Goal: Task Accomplishment & Management: Manage account settings

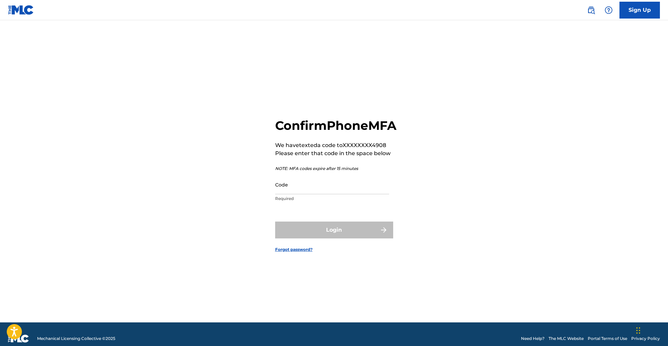
click at [316, 191] on input "Code" at bounding box center [332, 184] width 114 height 19
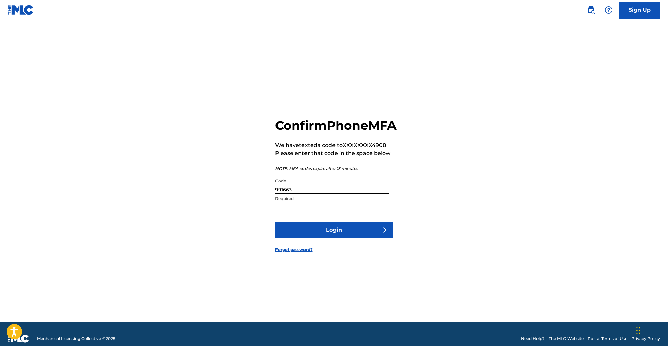
type input "991663"
click at [334, 238] on button "Login" at bounding box center [334, 230] width 118 height 17
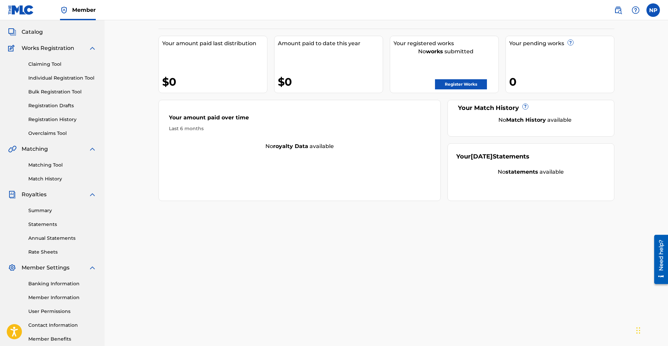
scroll to position [40, 0]
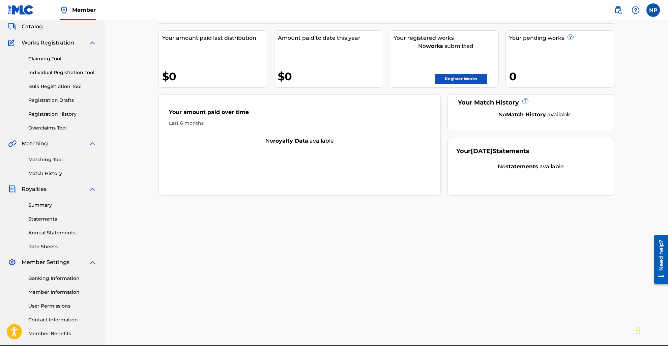
click at [48, 207] on link "Summary" at bounding box center [62, 205] width 68 height 7
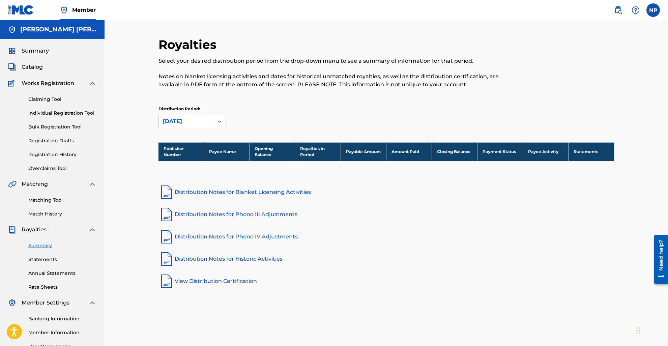
click at [46, 202] on link "Matching Tool" at bounding box center [62, 200] width 68 height 7
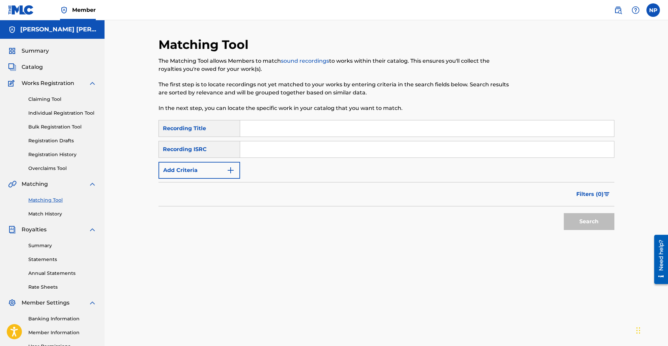
click at [259, 130] on input "Search Form" at bounding box center [427, 128] width 374 height 16
click at [51, 100] on link "Claiming Tool" at bounding box center [62, 99] width 68 height 7
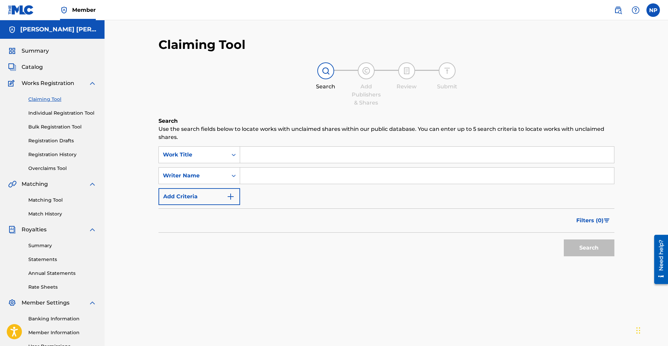
click at [41, 69] on span "Catalog" at bounding box center [32, 67] width 21 height 8
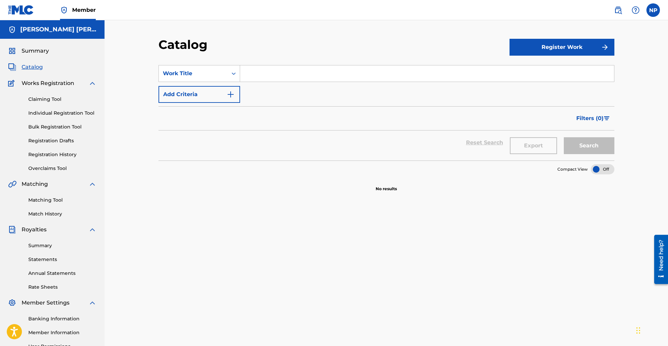
click at [55, 99] on link "Claiming Tool" at bounding box center [62, 99] width 68 height 7
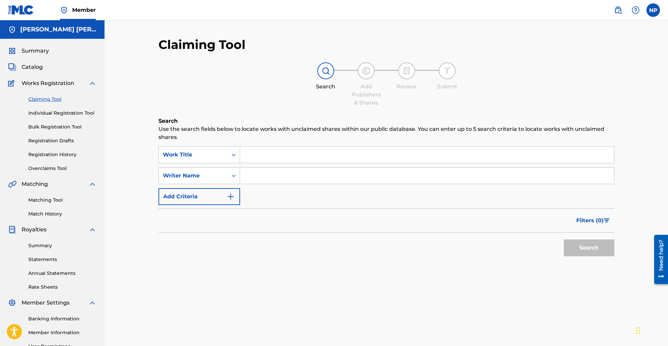
click at [284, 160] on input "Search Form" at bounding box center [427, 155] width 374 height 16
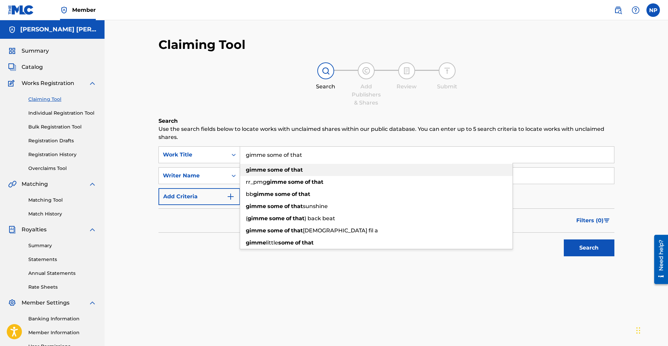
click at [258, 173] on strong "gimme" at bounding box center [256, 170] width 20 height 6
type input "gimme some of that"
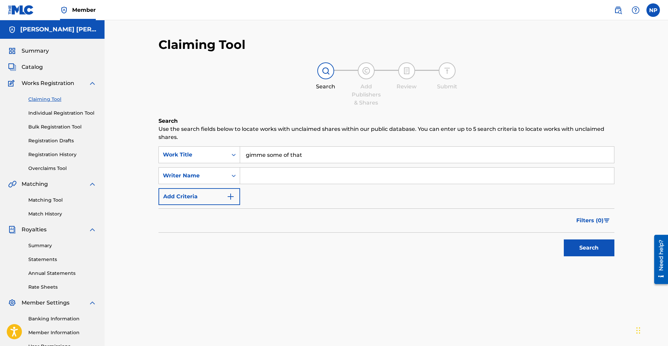
click at [270, 178] on input "Search Form" at bounding box center [427, 176] width 374 height 16
type input "[PERSON_NAME] [PERSON_NAME]"
click at [589, 248] on button "Search" at bounding box center [589, 248] width 51 height 17
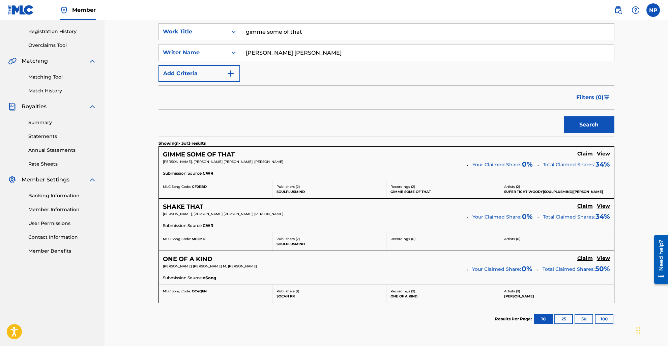
scroll to position [122, 0]
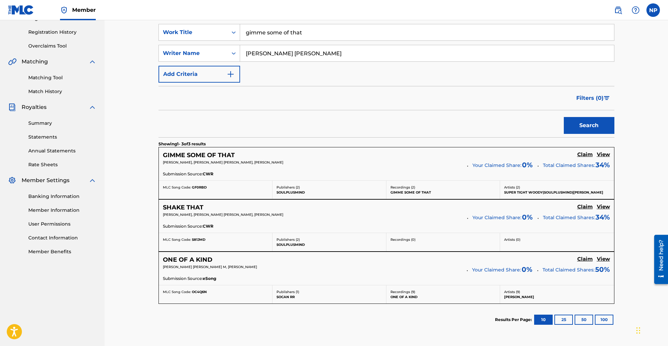
click at [584, 154] on h5 "Claim" at bounding box center [586, 154] width 16 height 6
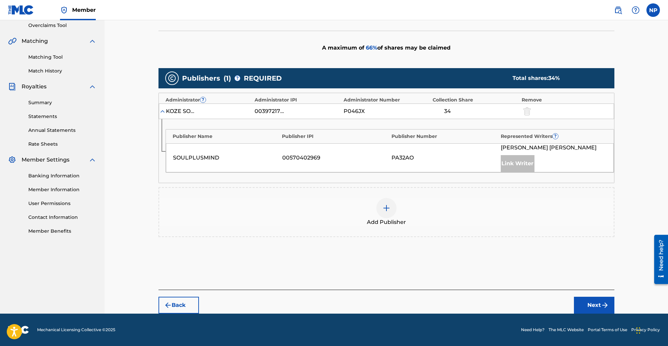
scroll to position [143, 0]
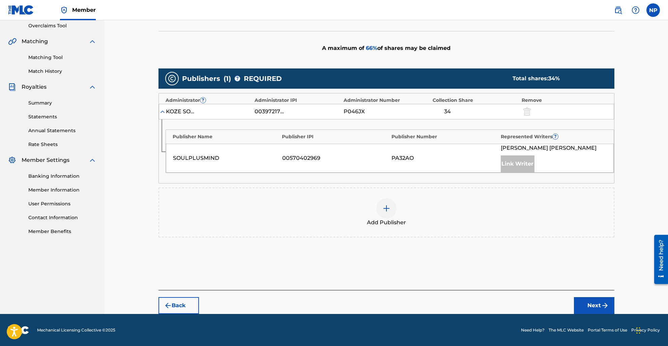
click at [387, 209] on img at bounding box center [387, 208] width 8 height 8
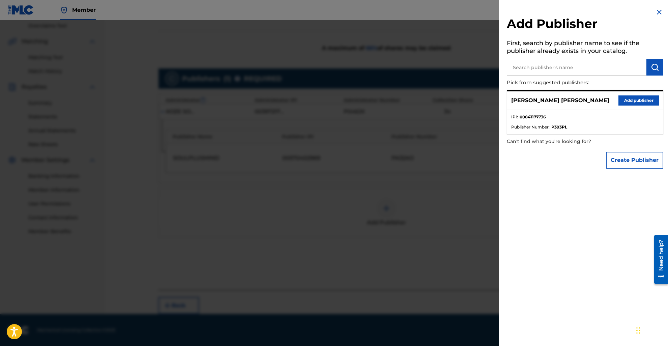
click at [658, 13] on img at bounding box center [660, 12] width 8 height 8
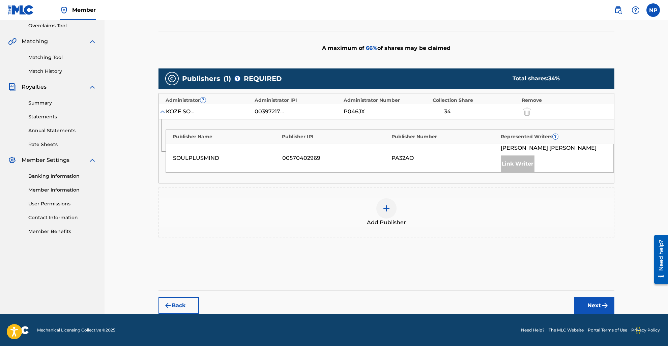
click at [55, 191] on link "Member Information" at bounding box center [62, 190] width 68 height 7
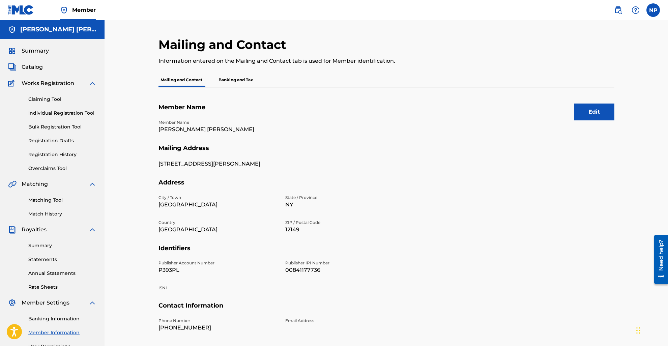
click at [54, 98] on link "Claiming Tool" at bounding box center [62, 99] width 68 height 7
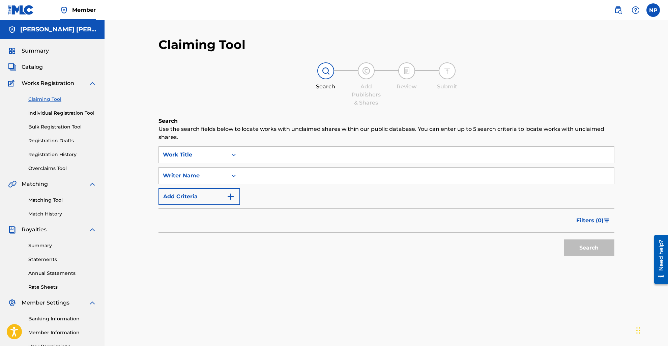
click at [300, 157] on input "Search Form" at bounding box center [427, 155] width 374 height 16
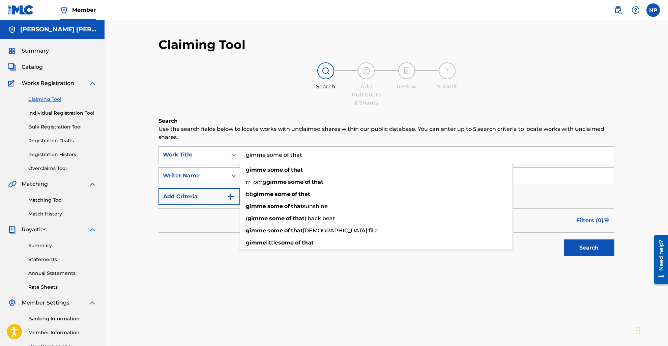
type input "gimme some of that"
click at [209, 173] on div "Writer Name" at bounding box center [193, 176] width 61 height 8
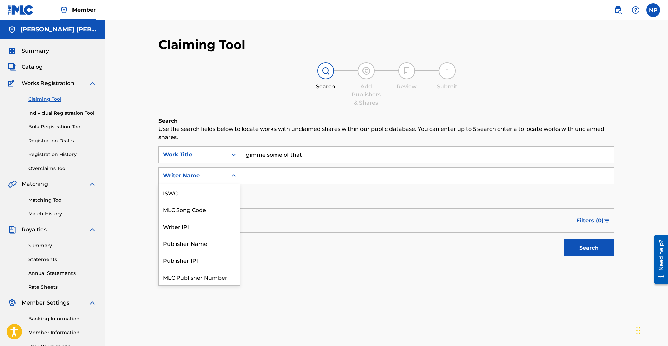
scroll to position [17, 0]
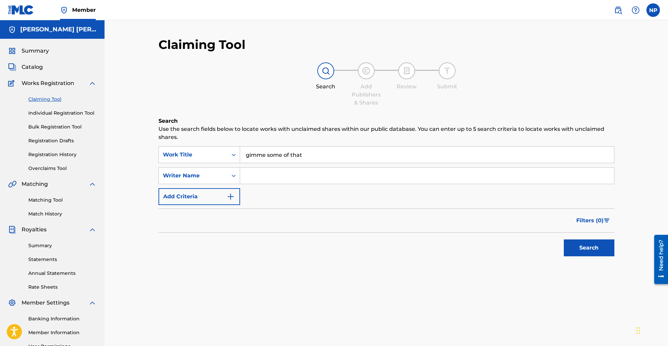
click at [284, 173] on input "Search Form" at bounding box center [427, 176] width 374 height 16
type input "[PERSON_NAME] [PERSON_NAME]"
click at [589, 248] on button "Search" at bounding box center [589, 248] width 51 height 17
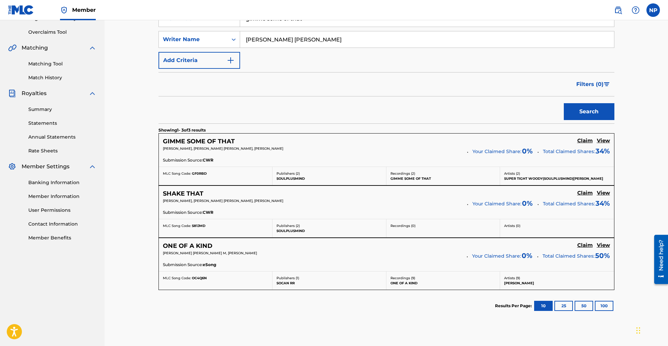
scroll to position [138, 0]
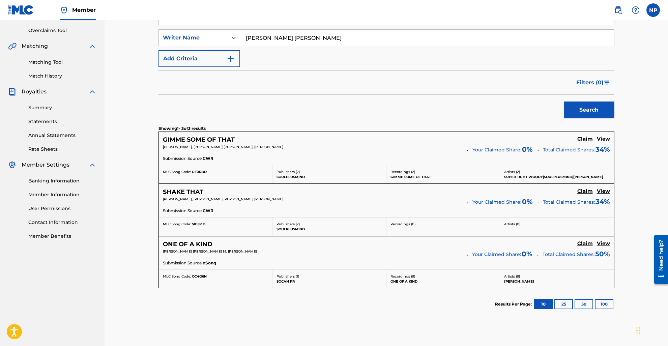
click at [220, 139] on h5 "GIMME SOME OF THAT" at bounding box center [199, 140] width 72 height 8
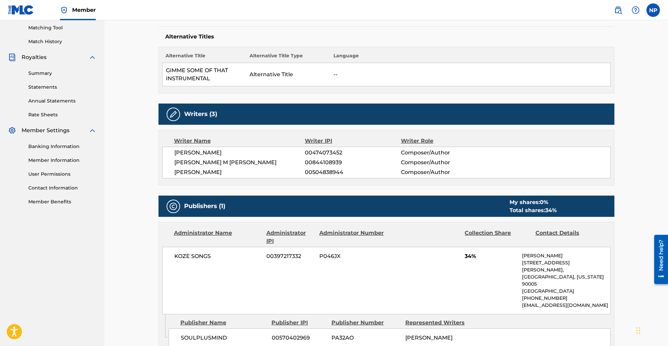
scroll to position [176, 0]
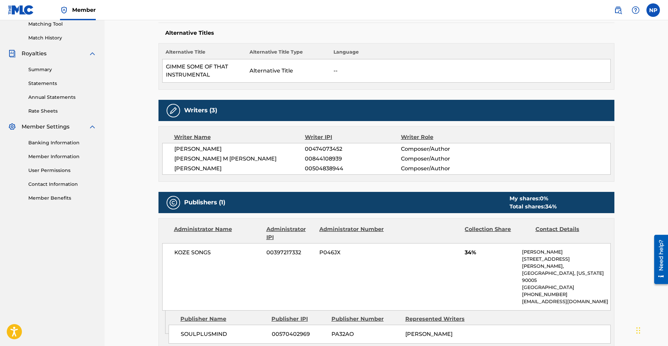
click at [54, 154] on link "Member Information" at bounding box center [62, 156] width 68 height 7
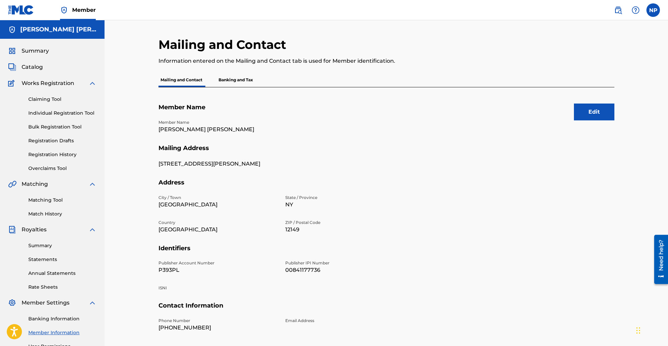
click at [241, 80] on p "Banking and Tax" at bounding box center [236, 80] width 38 height 14
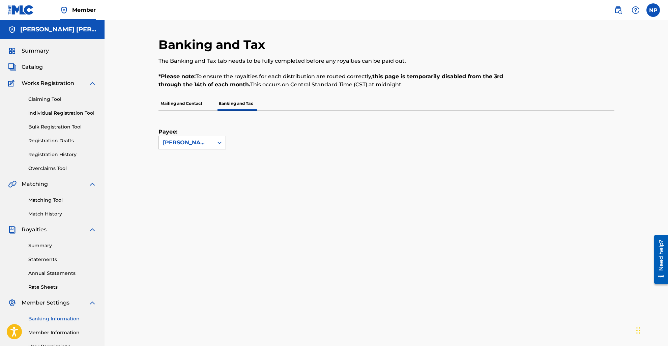
click at [181, 103] on p "Mailing and Contact" at bounding box center [182, 103] width 46 height 14
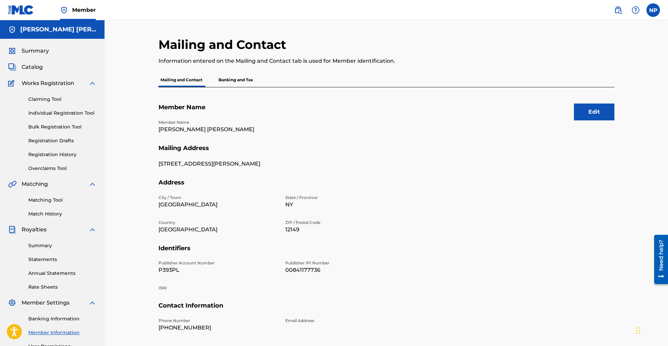
click at [590, 111] on button "Edit" at bounding box center [594, 112] width 40 height 17
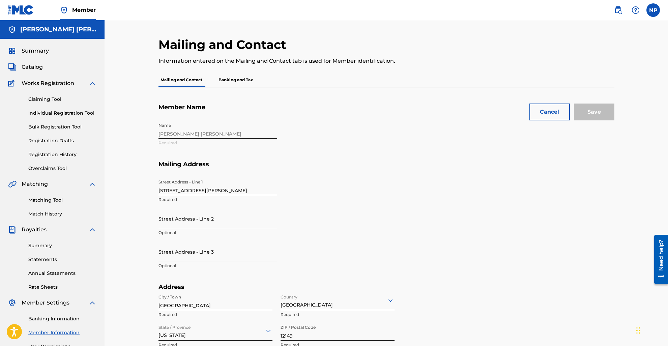
click at [196, 133] on div "Name [PERSON_NAME] [PERSON_NAME] Required" at bounding box center [282, 139] width 246 height 41
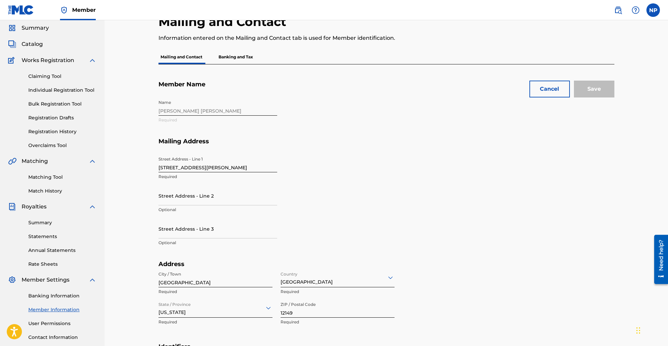
scroll to position [17, 0]
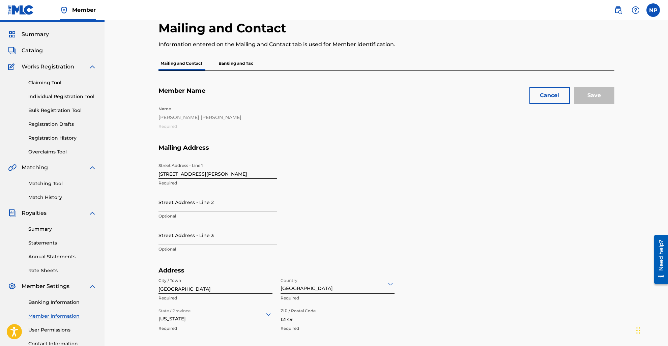
click at [189, 117] on div "Name [PERSON_NAME] [PERSON_NAME] Required" at bounding box center [282, 123] width 246 height 41
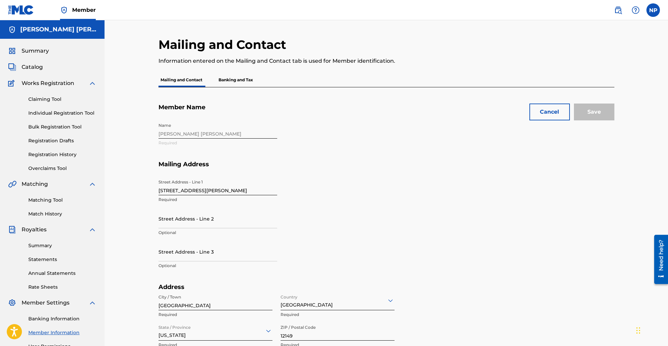
scroll to position [0, 0]
click at [31, 50] on span "Summary" at bounding box center [35, 51] width 27 height 8
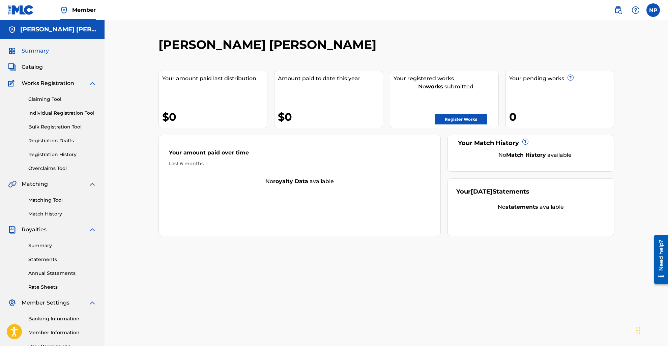
click at [26, 10] on img at bounding box center [21, 10] width 26 height 10
